Goal: Transaction & Acquisition: Book appointment/travel/reservation

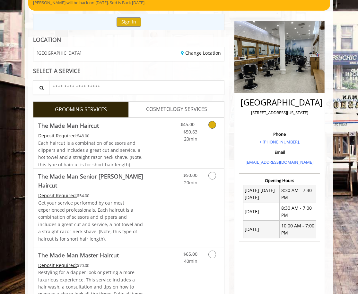
scroll to position [65, 0]
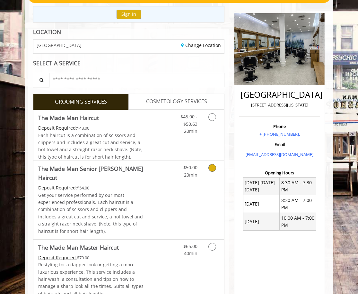
click at [166, 174] on link "Discounted Price" at bounding box center [161, 200] width 32 height 78
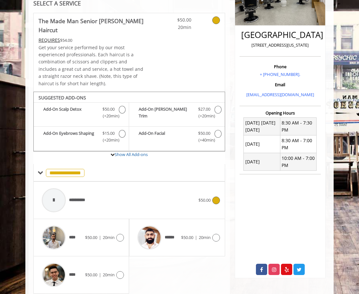
scroll to position [138, 0]
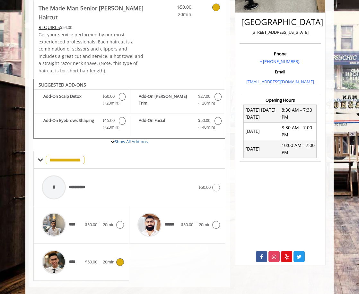
click at [55, 261] on img at bounding box center [54, 262] width 24 height 24
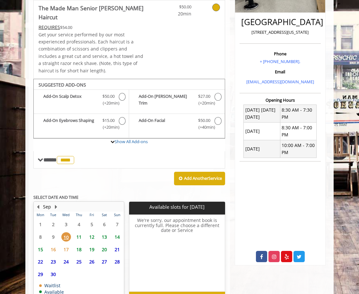
click at [78, 232] on span "11" at bounding box center [79, 236] width 10 height 9
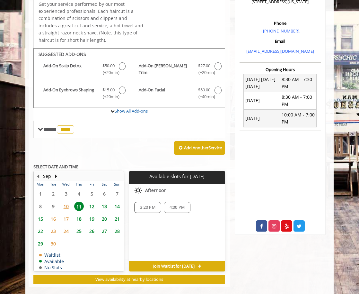
click at [94, 202] on span "12" at bounding box center [92, 206] width 10 height 9
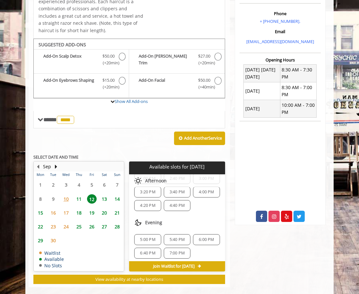
scroll to position [69, 0]
click at [140, 248] on span "6:40 PM" at bounding box center [147, 250] width 15 height 5
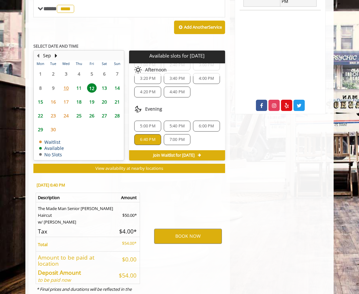
scroll to position [298, 0]
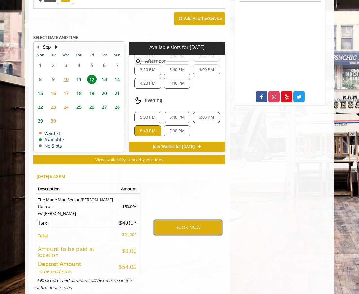
click at [185, 220] on button "BOOK NOW" at bounding box center [188, 227] width 68 height 15
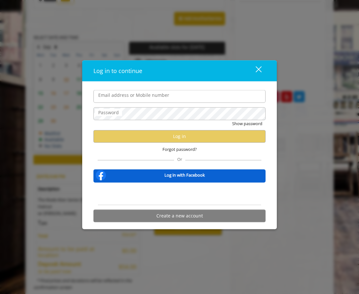
click at [130, 97] on input "Email address or Mobile number" at bounding box center [180, 96] width 172 height 13
type input "**********"
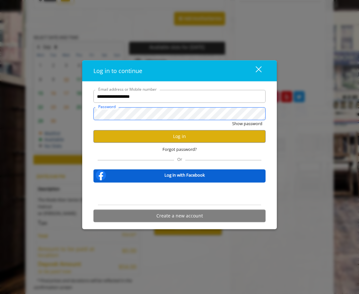
click at [232, 120] on button "Show password" at bounding box center [247, 123] width 30 height 7
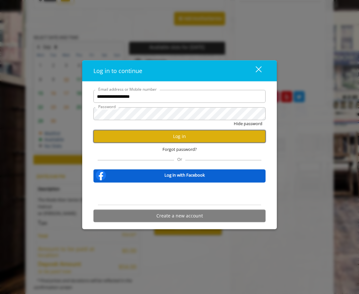
click at [165, 132] on button "Log in" at bounding box center [180, 136] width 172 height 13
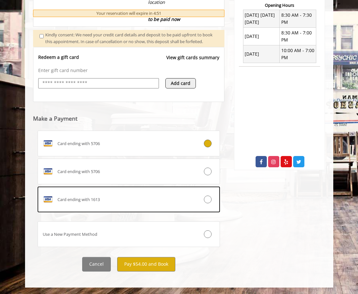
scroll to position [240, 0]
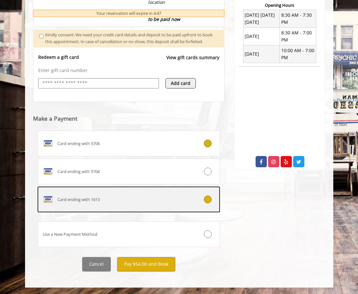
click at [204, 199] on icon at bounding box center [208, 199] width 8 height 8
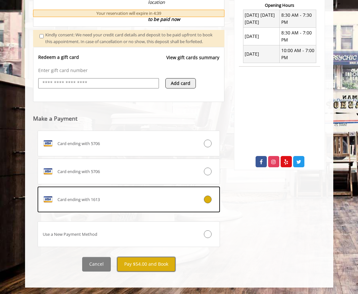
click at [137, 266] on button "Pay $54.00 and Book" at bounding box center [146, 264] width 58 height 14
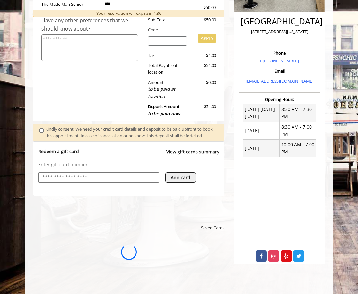
scroll to position [59, 0]
